Goal: Information Seeking & Learning: Learn about a topic

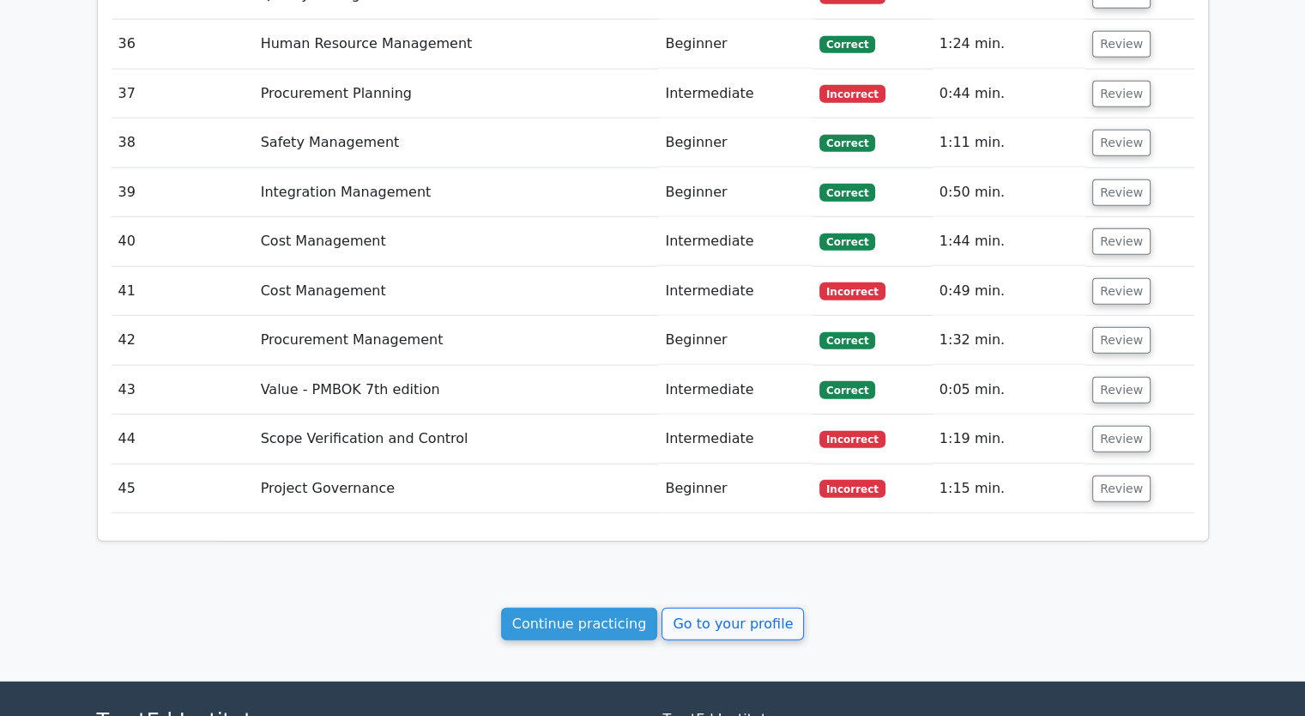
scroll to position [4485, 0]
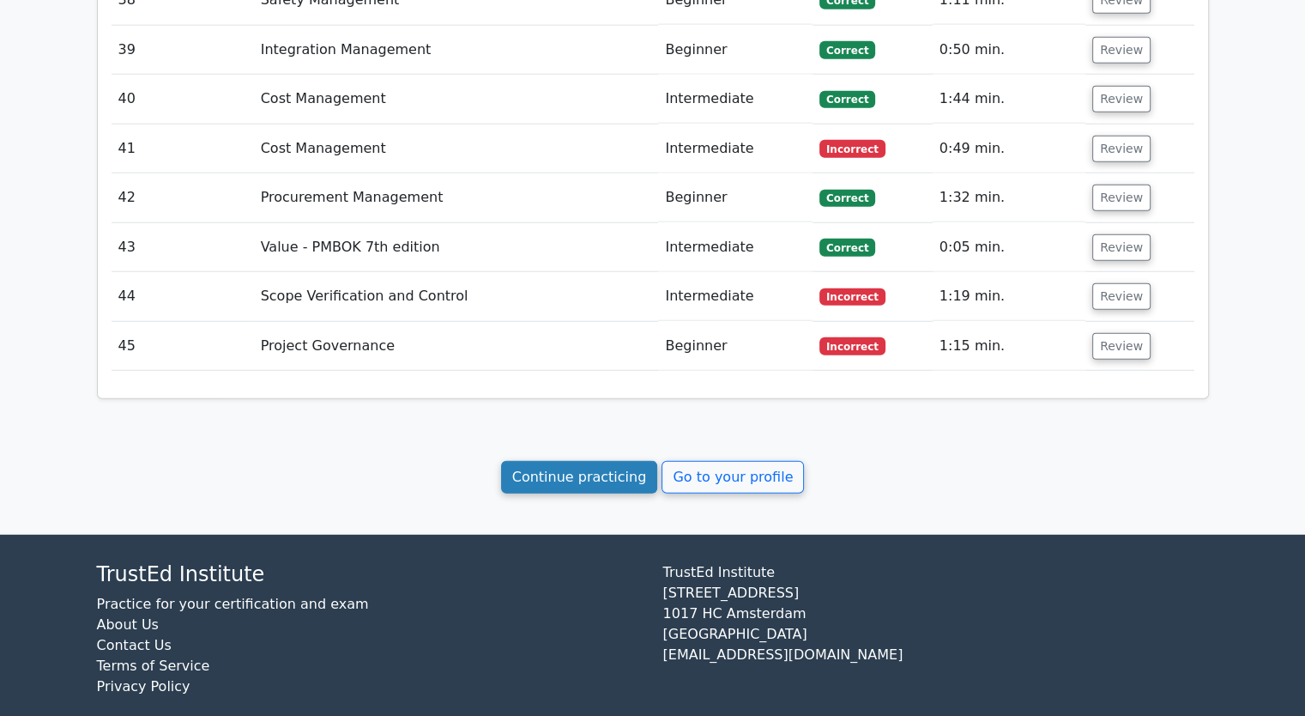
click at [576, 461] on link "Continue practicing" at bounding box center [579, 477] width 157 height 33
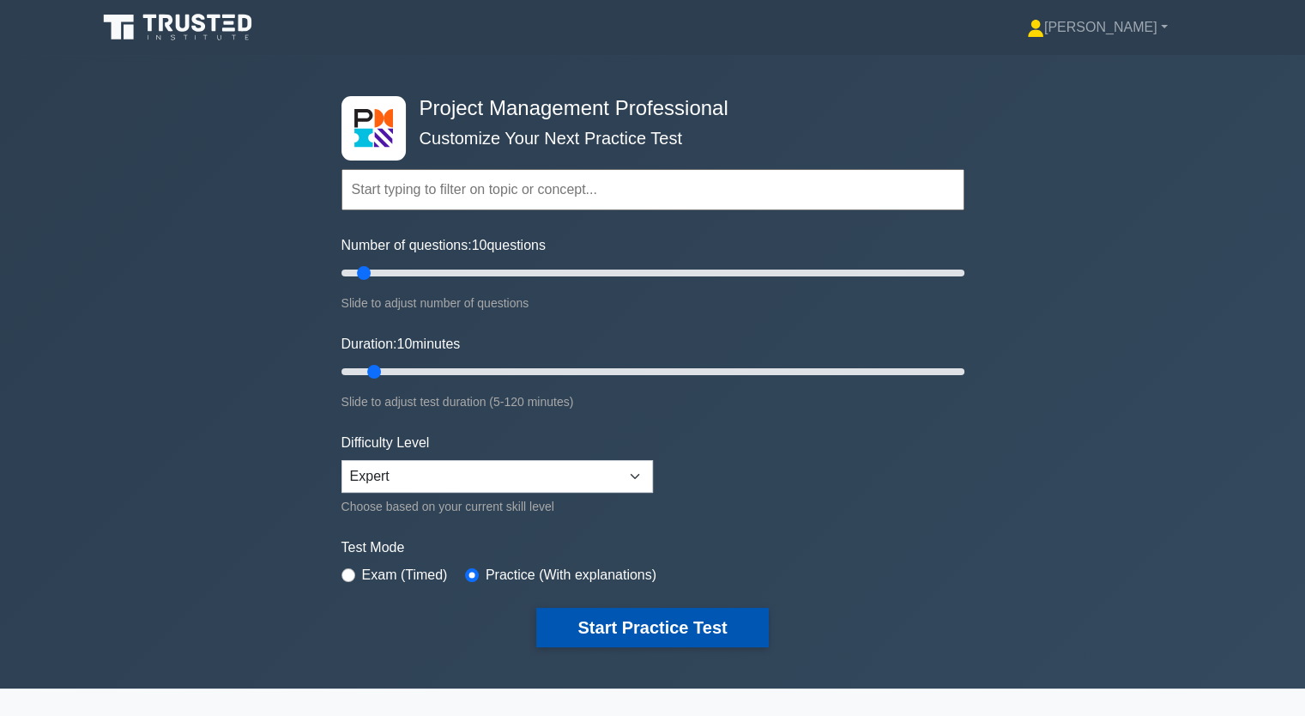
click at [598, 622] on button "Start Practice Test" at bounding box center [652, 626] width 232 height 39
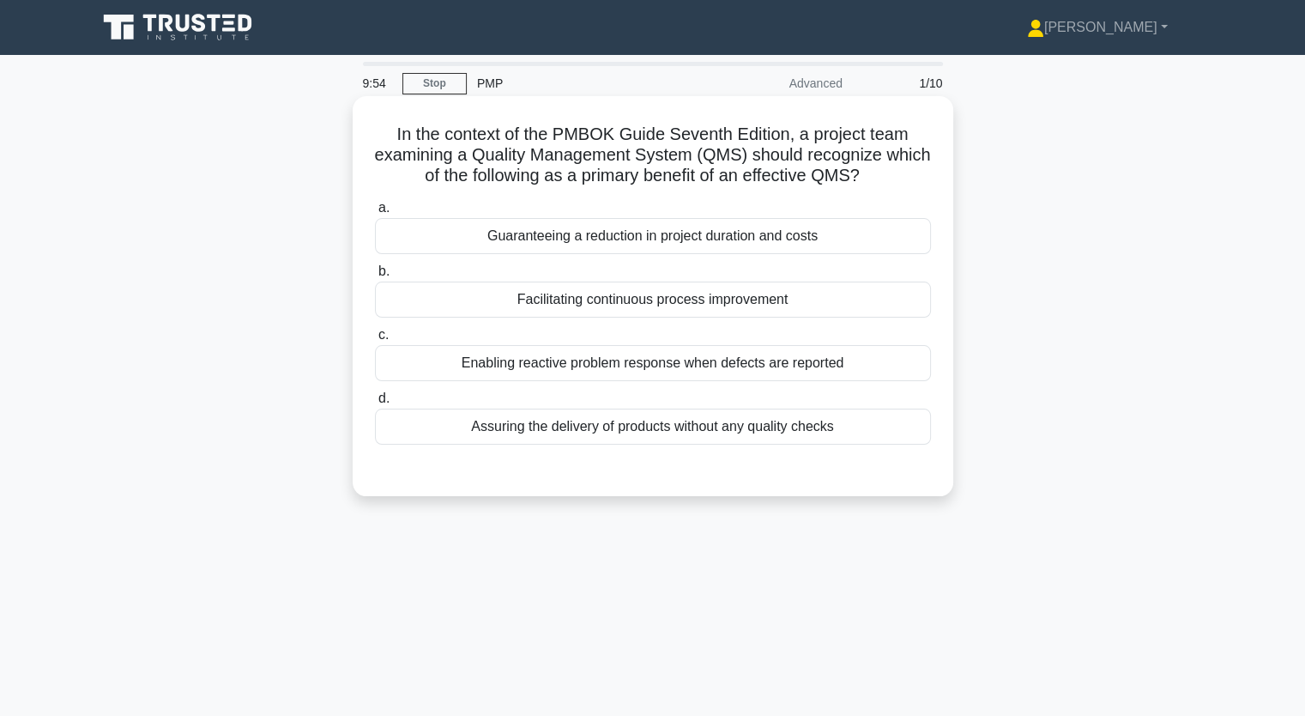
drag, startPoint x: 396, startPoint y: 134, endPoint x: 842, endPoint y: 440, distance: 540.5
click at [842, 440] on div "In the context of the PMBOK Guide Seventh Edition, a project team examining a Q…" at bounding box center [653, 296] width 587 height 386
